Goal: Information Seeking & Learning: Learn about a topic

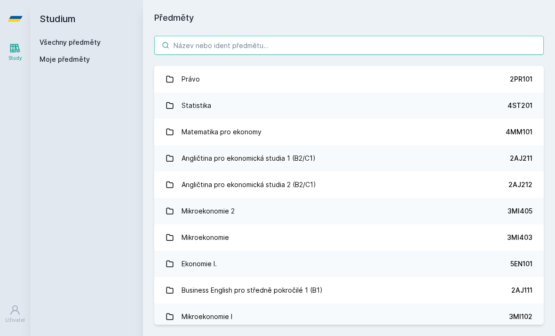
click at [296, 42] on input "search" at bounding box center [349, 45] width 390 height 19
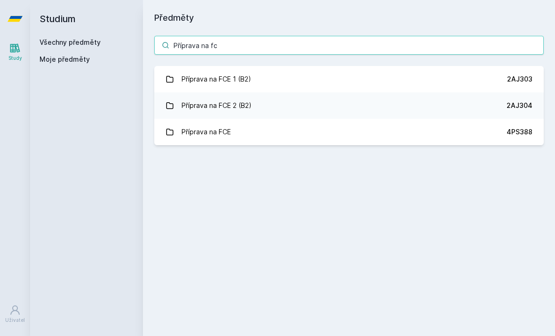
type input "Příprava na fce"
click at [463, 78] on link "Příprava na FCE 1 (B2) 2AJ303" at bounding box center [349, 79] width 390 height 26
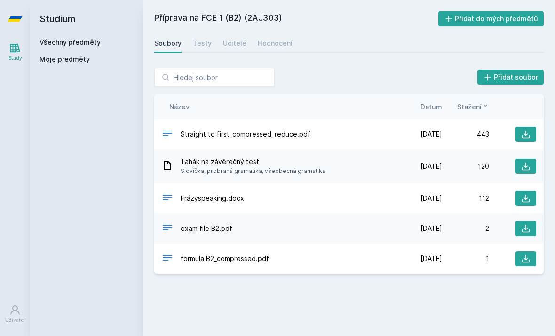
click at [279, 48] on link "Hodnocení" at bounding box center [275, 43] width 35 height 19
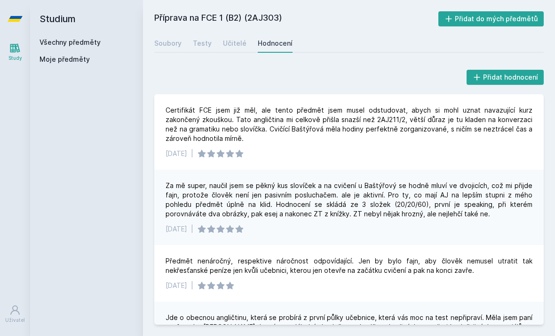
click at [238, 36] on link "Učitelé" at bounding box center [235, 43] width 24 height 19
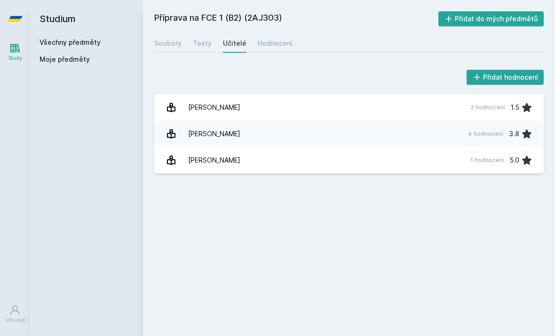
click at [318, 156] on link "[PERSON_NAME] 1 hodnocení 5.0" at bounding box center [349, 160] width 390 height 26
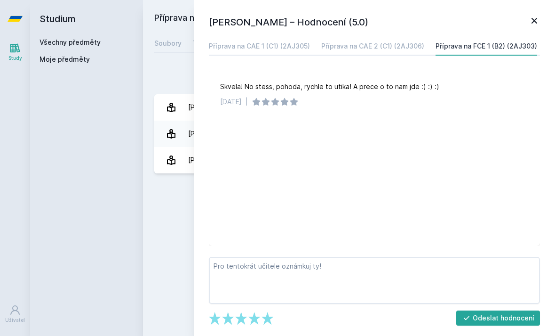
click at [543, 12] on div "[PERSON_NAME] – Hodnocení (5.0) Příprava na CAE 1 (C1) (2AJ305) Příprava na CAE…" at bounding box center [374, 168] width 361 height 336
click at [534, 20] on icon at bounding box center [535, 21] width 6 height 6
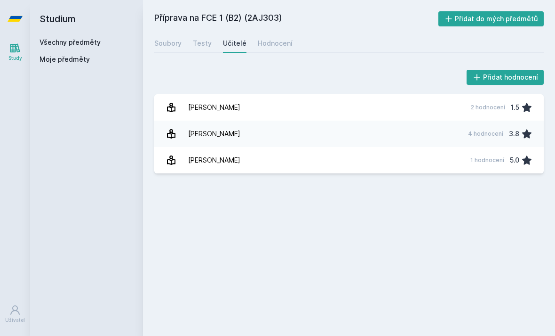
click at [109, 43] on div "Všechny předměty" at bounding box center [87, 42] width 94 height 9
click at [98, 41] on link "Všechny předměty" at bounding box center [70, 42] width 61 height 8
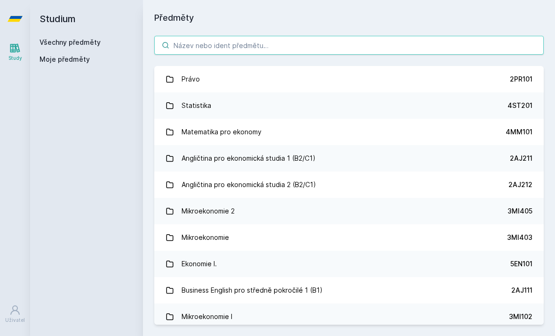
click at [230, 39] on input "search" at bounding box center [349, 45] width 390 height 19
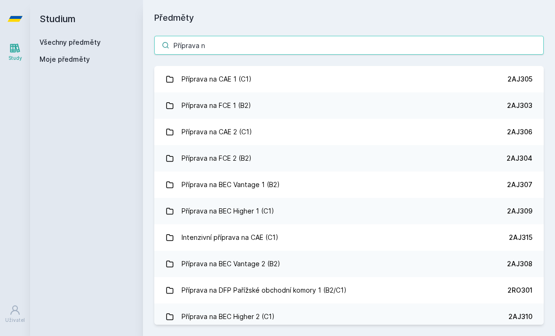
type input "Příprava na"
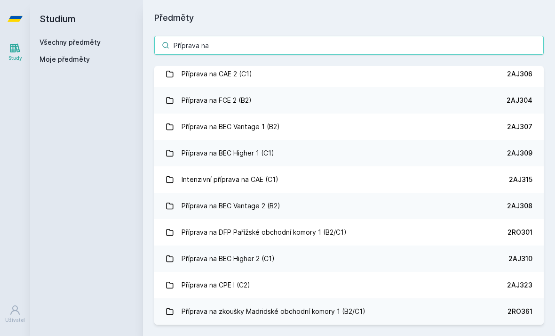
scroll to position [63, 0]
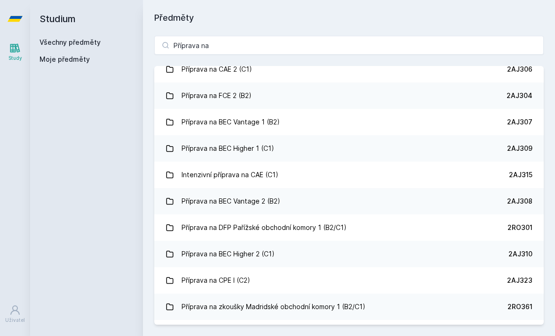
click at [319, 99] on link "Příprava na FCE 2 (B2) 2AJ304" at bounding box center [349, 95] width 390 height 26
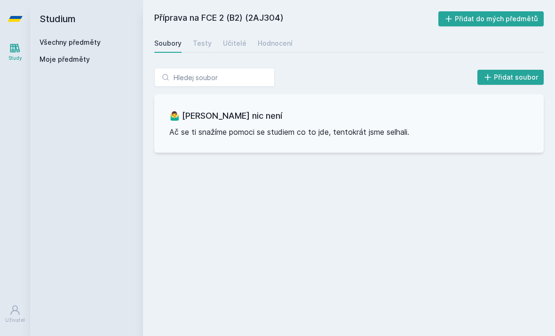
click at [287, 40] on div "Hodnocení" at bounding box center [275, 43] width 35 height 9
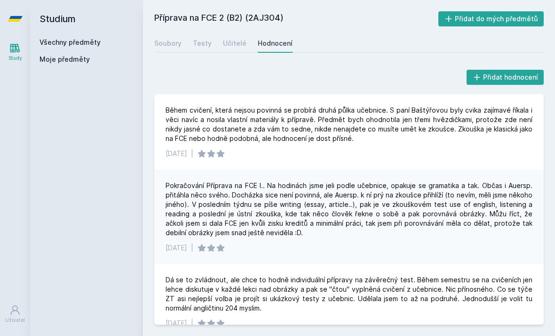
click at [240, 46] on div "Učitelé" at bounding box center [235, 43] width 24 height 9
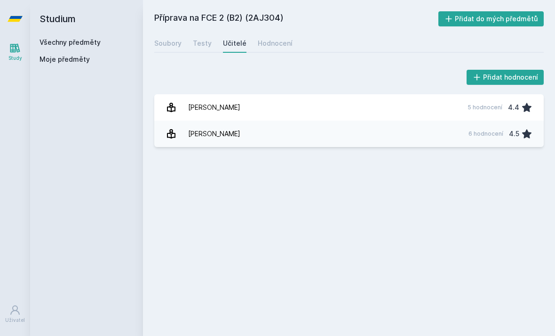
click at [271, 127] on link "[PERSON_NAME] 6 hodnocení 4.5" at bounding box center [349, 133] width 390 height 26
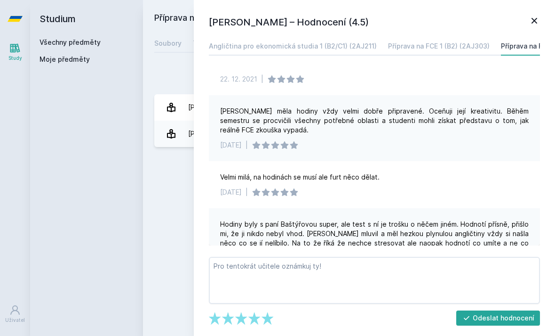
scroll to position [90, 0]
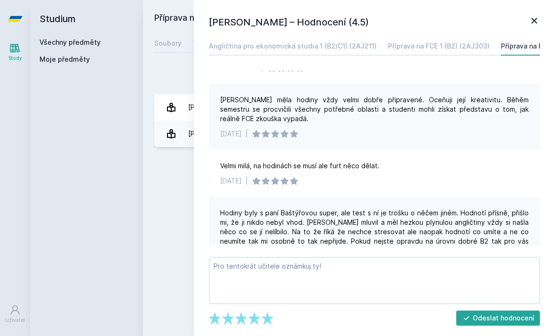
click at [539, 19] on icon at bounding box center [534, 20] width 11 height 11
